Goal: Find specific page/section: Find specific page/section

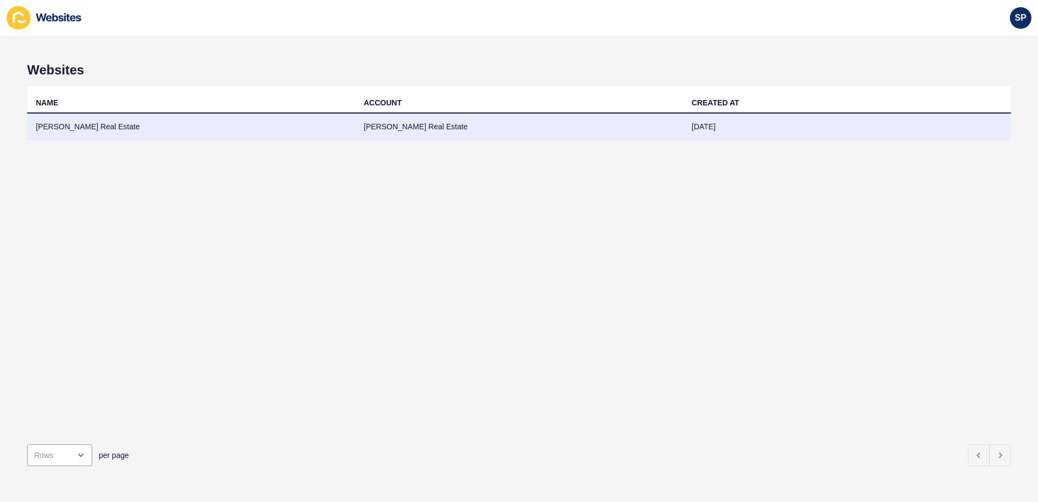
click at [102, 126] on td "[PERSON_NAME] Real Estate" at bounding box center [191, 126] width 328 height 27
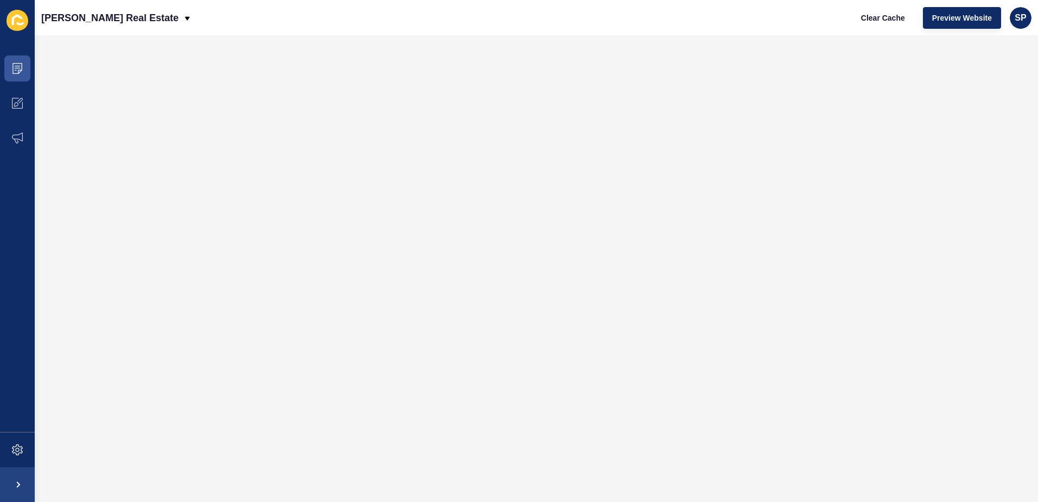
click at [15, 18] on icon at bounding box center [18, 20] width 22 height 21
click at [21, 65] on icon at bounding box center [17, 68] width 11 height 11
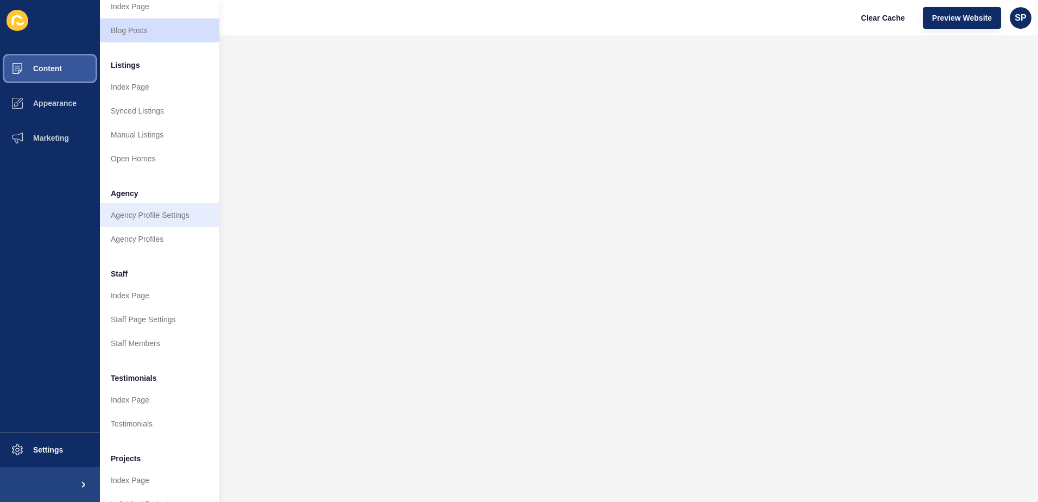
scroll to position [143, 0]
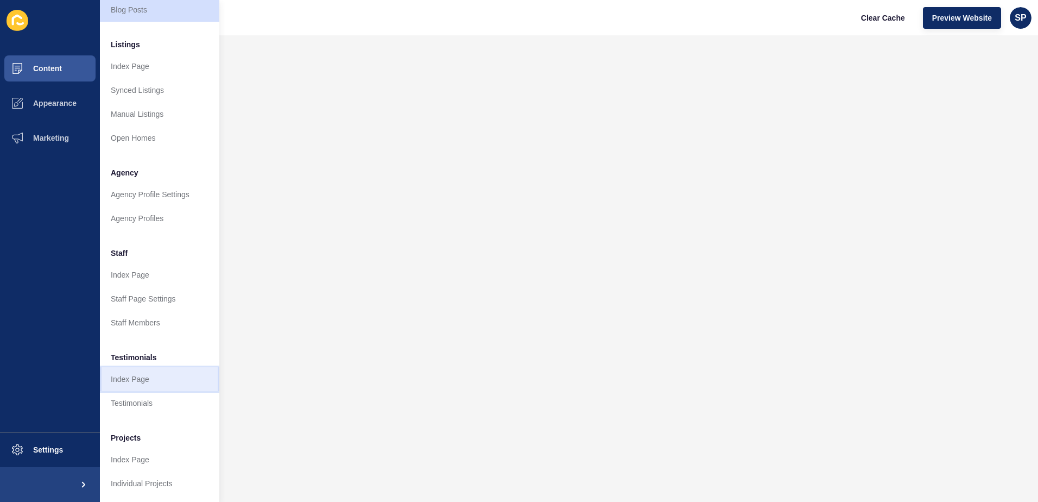
click at [130, 367] on link "Index Page" at bounding box center [159, 379] width 119 height 24
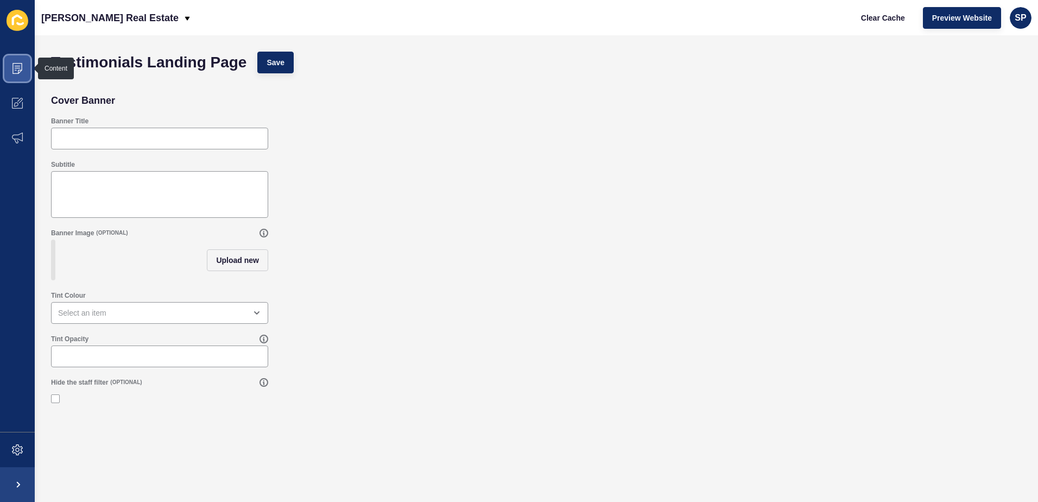
click at [14, 66] on icon at bounding box center [17, 68] width 11 height 11
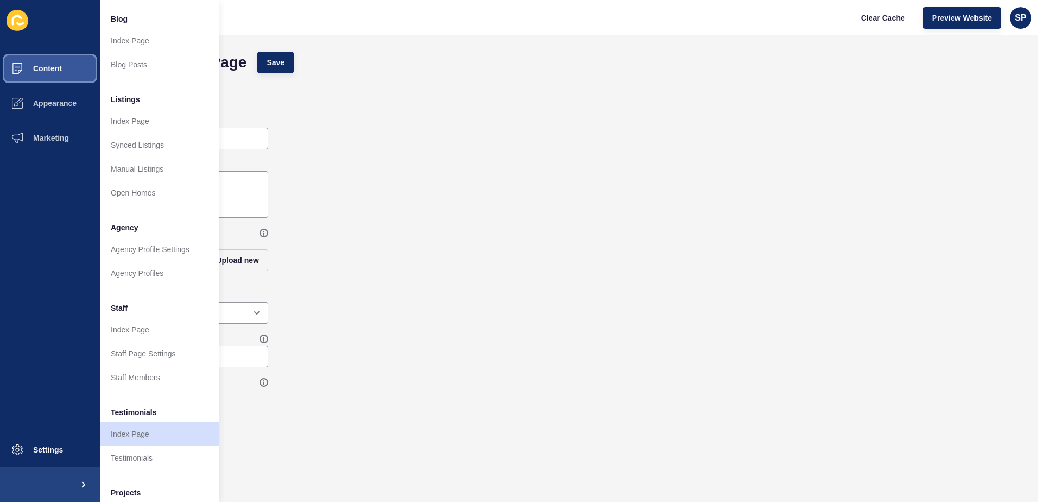
scroll to position [109, 0]
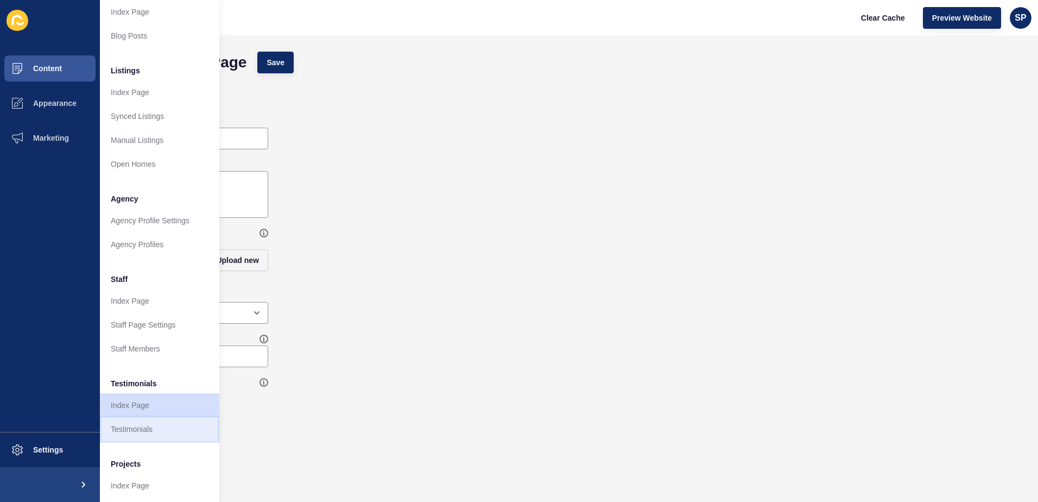
click at [130, 428] on link "Testimonials" at bounding box center [159, 429] width 119 height 24
